Goal: Transaction & Acquisition: Book appointment/travel/reservation

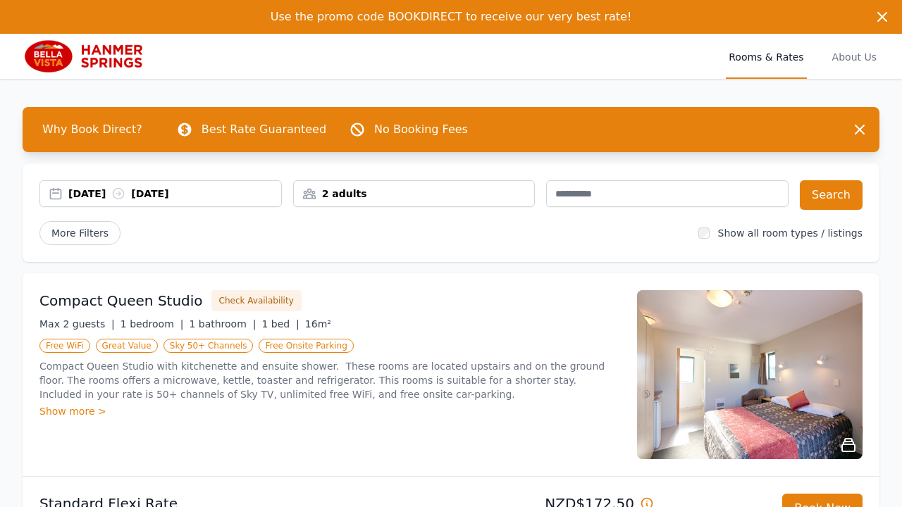
click at [88, 196] on div "[DATE] [DATE]" at bounding box center [174, 194] width 213 height 14
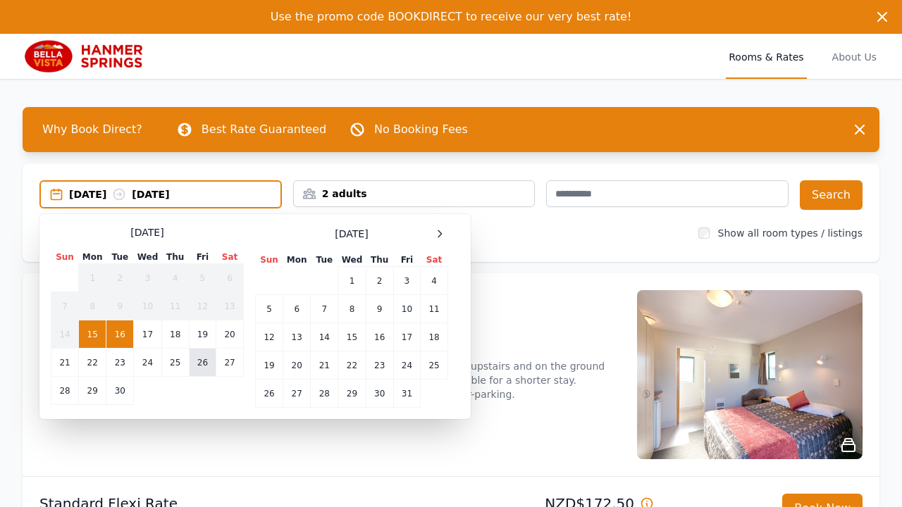
click at [209, 363] on td "26" at bounding box center [202, 363] width 27 height 28
click at [237, 359] on td "27" at bounding box center [229, 363] width 27 height 28
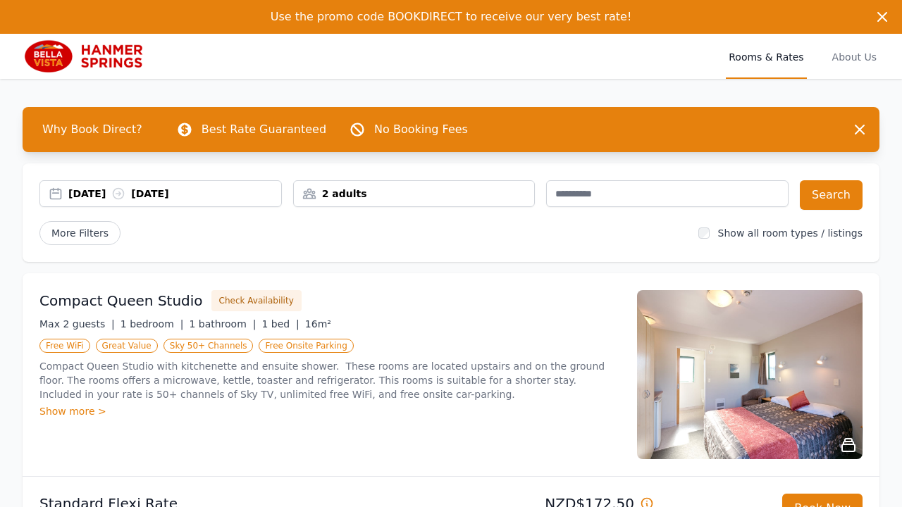
click at [99, 197] on div "[DATE] [DATE]" at bounding box center [174, 194] width 213 height 14
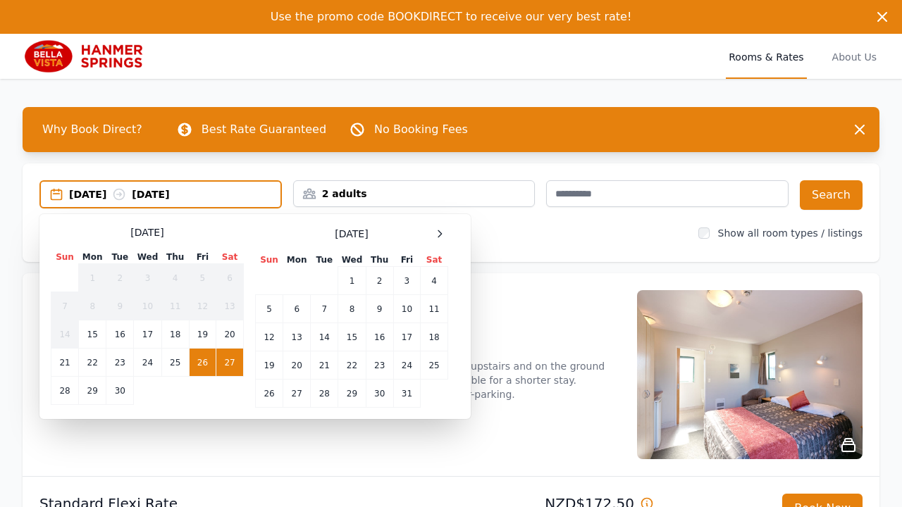
click at [224, 359] on td "27" at bounding box center [229, 363] width 27 height 28
click at [42, 391] on div "Select Dates [DATE] Sun Mon Tue Wed Thu Fri Sat 1 2 3 4 5 6 7 8 9 10 11 12 13 1…" at bounding box center [254, 316] width 431 height 205
click at [64, 391] on td "28" at bounding box center [64, 391] width 27 height 28
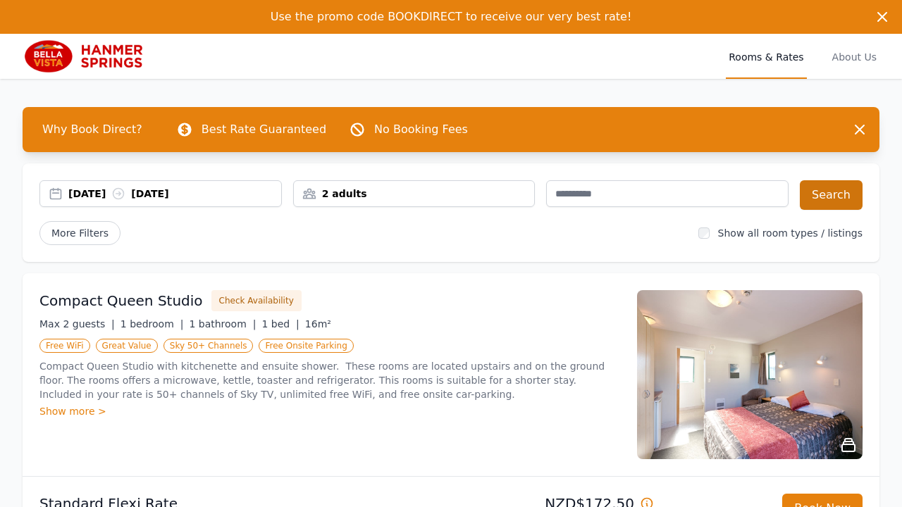
click at [821, 194] on button "Search" at bounding box center [831, 195] width 63 height 30
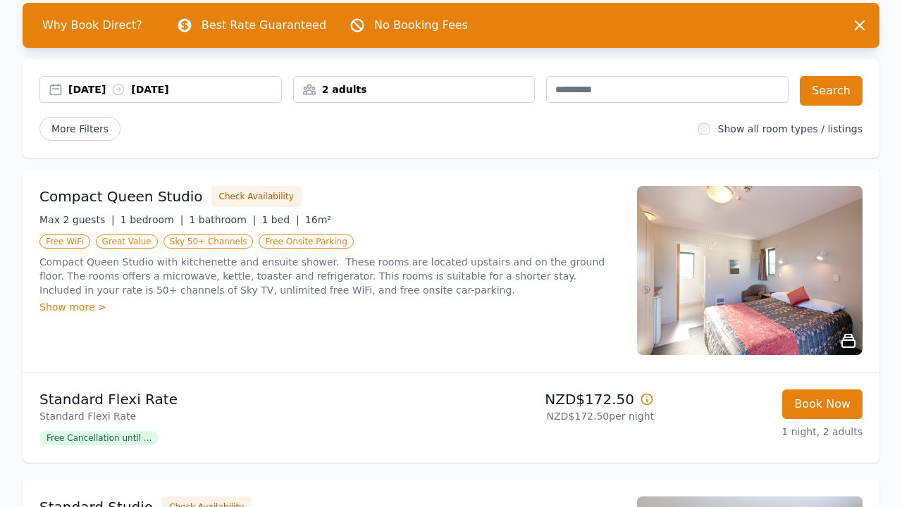
scroll to position [75, 0]
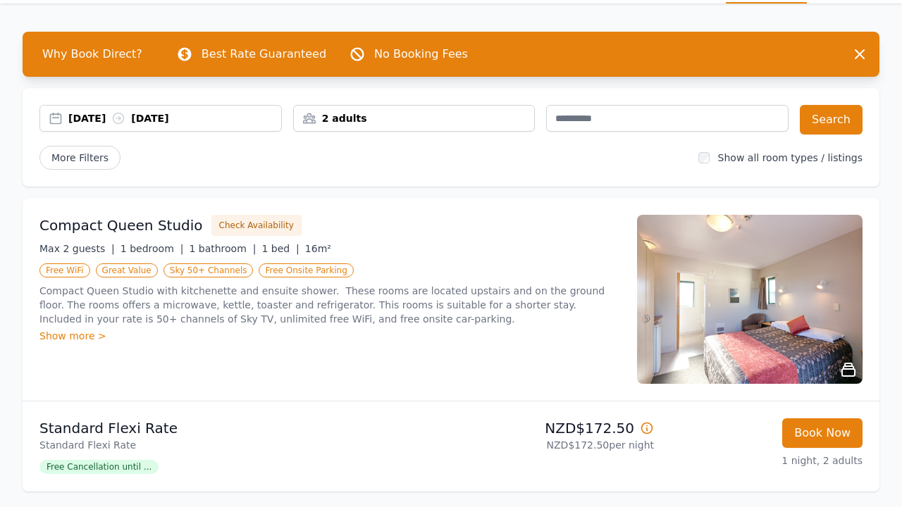
click at [723, 263] on img at bounding box center [749, 299] width 225 height 169
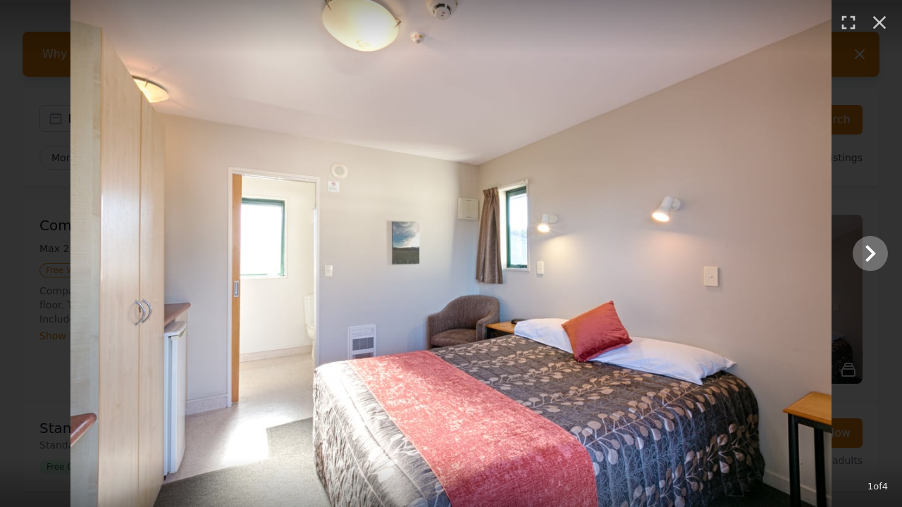
click at [868, 240] on icon "Show slide 2 of 4" at bounding box center [870, 254] width 34 height 34
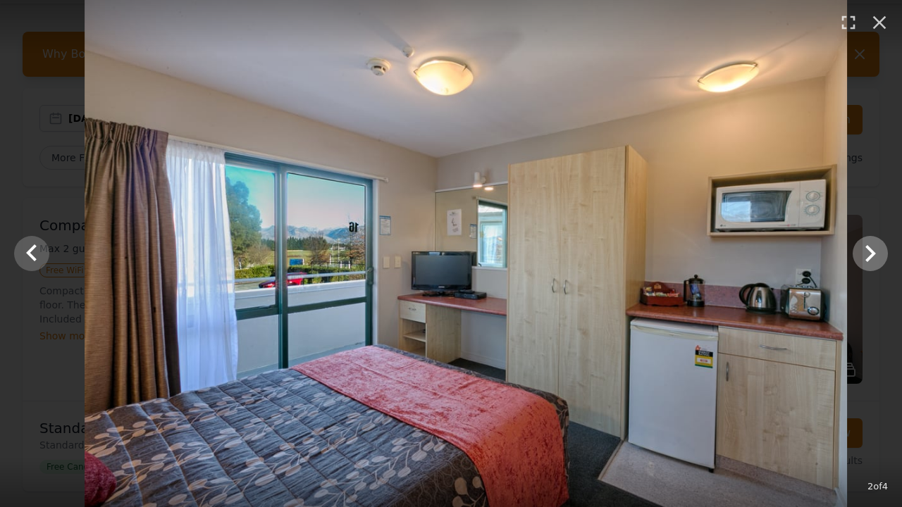
click at [870, 242] on icon "Show slide 3 of 4" at bounding box center [870, 254] width 34 height 34
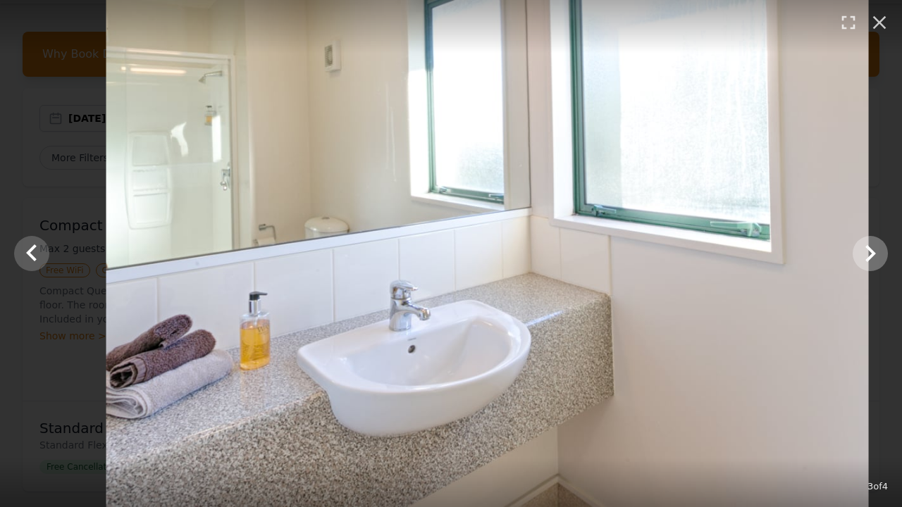
click at [870, 242] on icon "Show slide 4 of 4" at bounding box center [870, 254] width 34 height 34
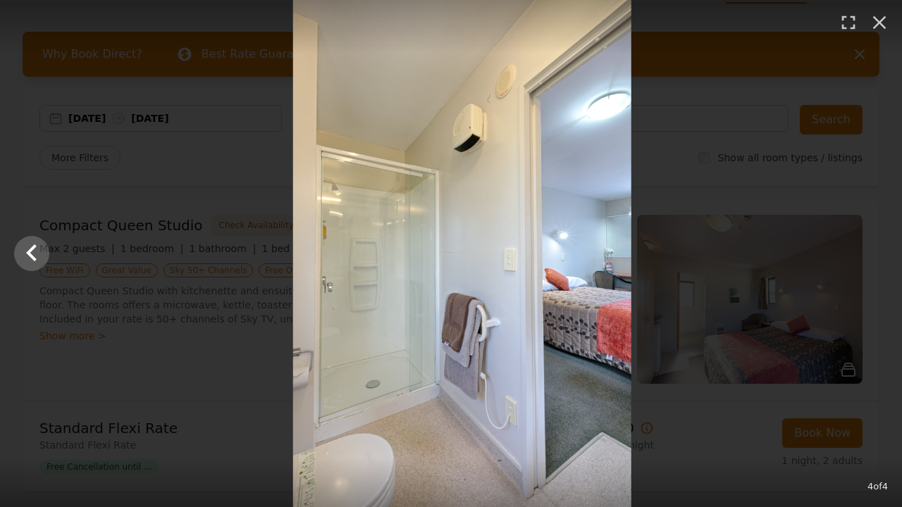
click at [870, 242] on div at bounding box center [462, 253] width 902 height 507
